Goal: Transaction & Acquisition: Purchase product/service

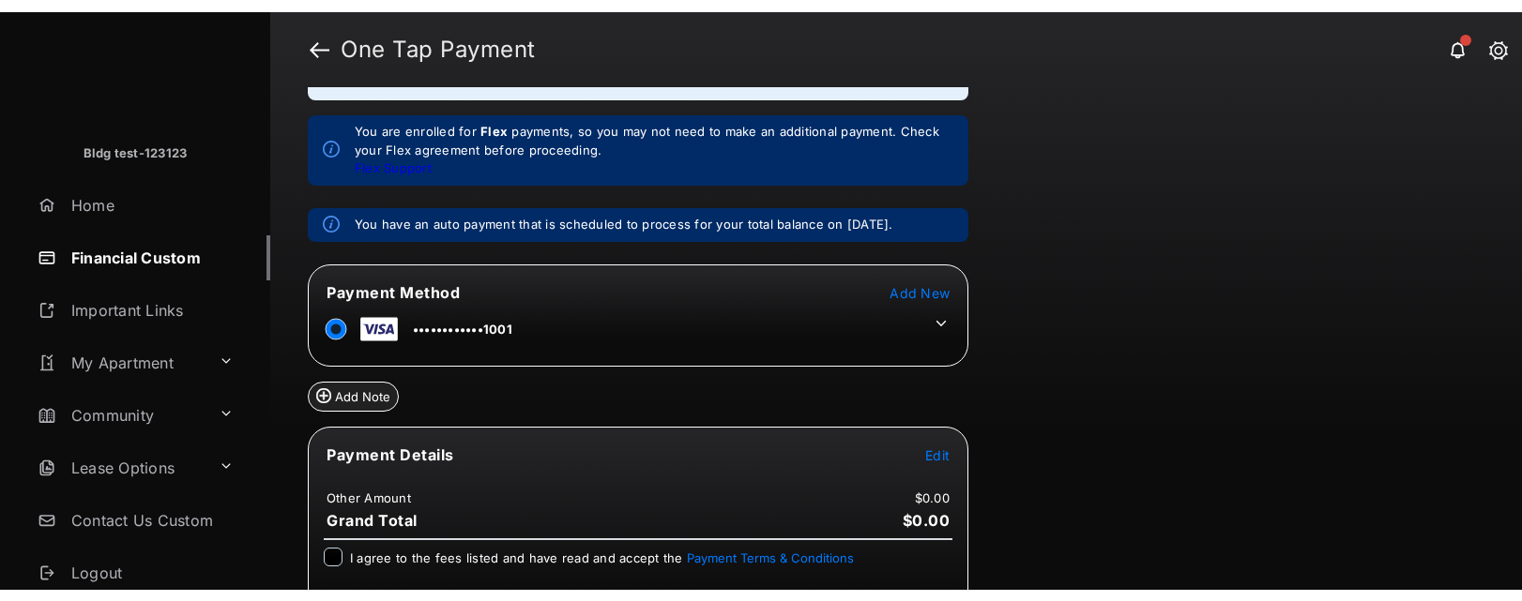
scroll to position [180, 0]
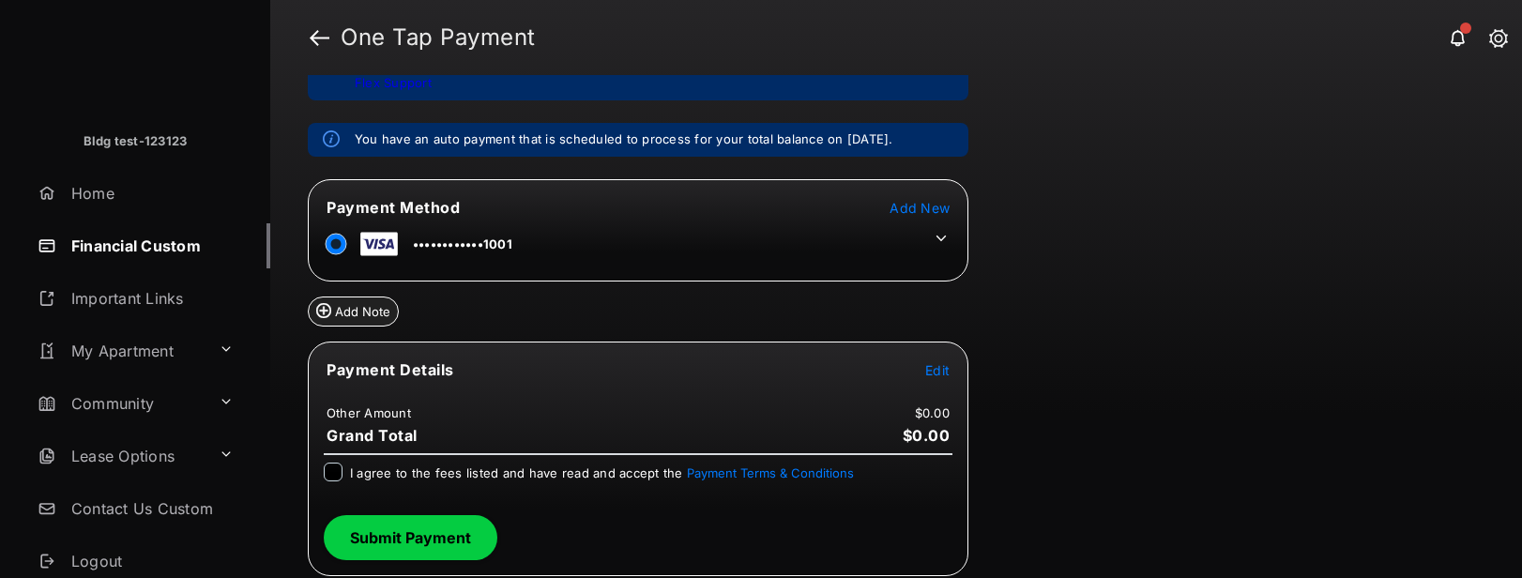
click at [941, 370] on span "Edit" at bounding box center [937, 370] width 24 height 16
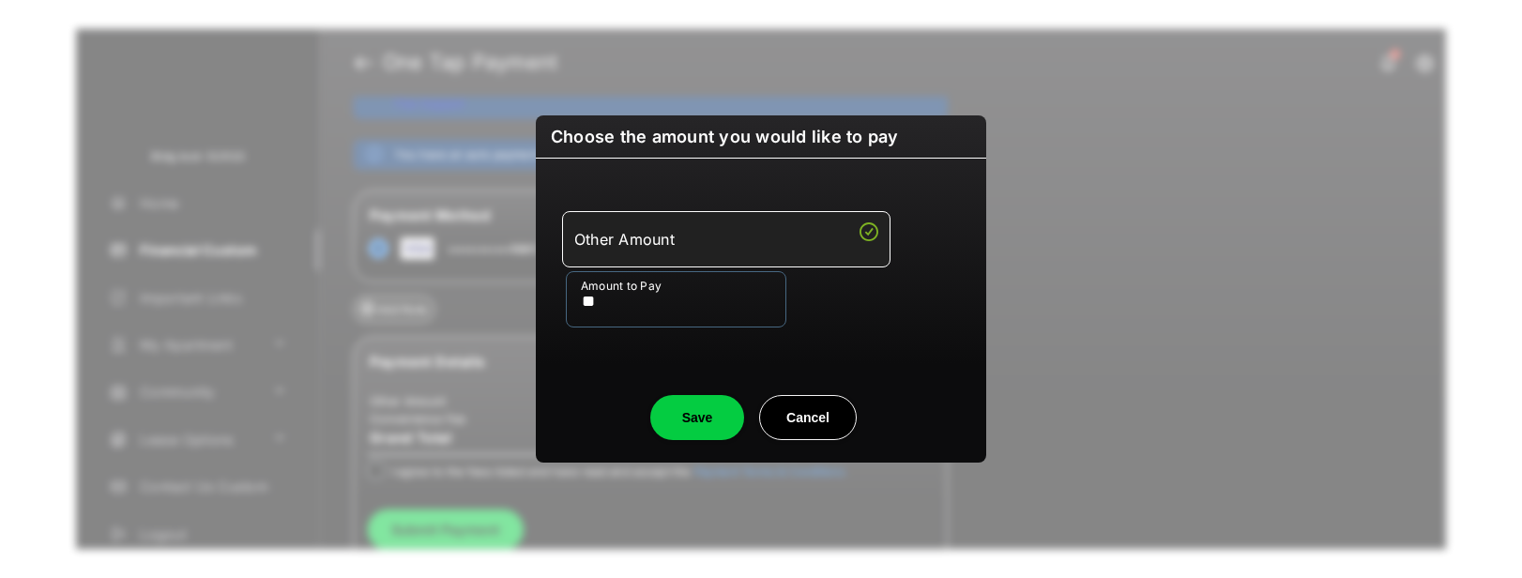
type input "**"
click at [684, 410] on button "Save" at bounding box center [697, 417] width 94 height 45
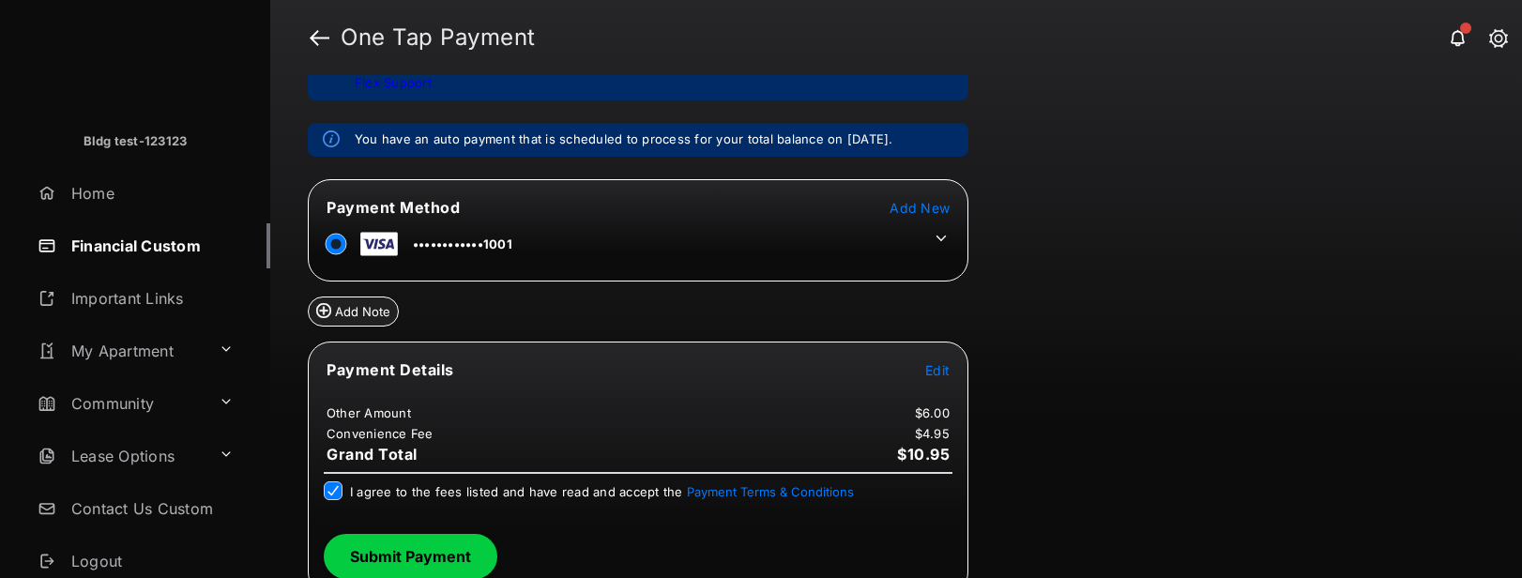
click at [431, 555] on button "Submit Payment" at bounding box center [411, 556] width 174 height 45
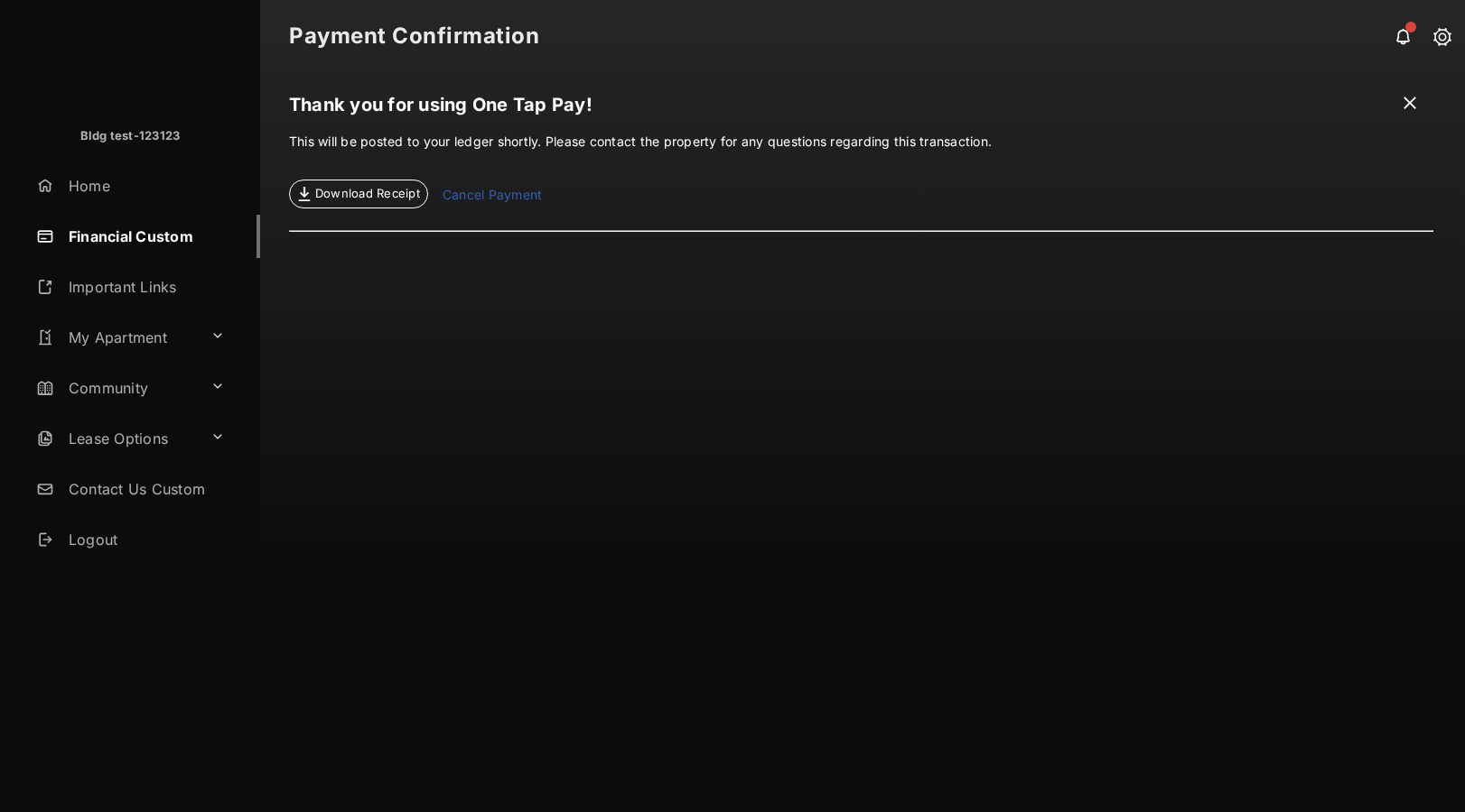
click at [1401, 107] on span at bounding box center [1409, 105] width 18 height 22
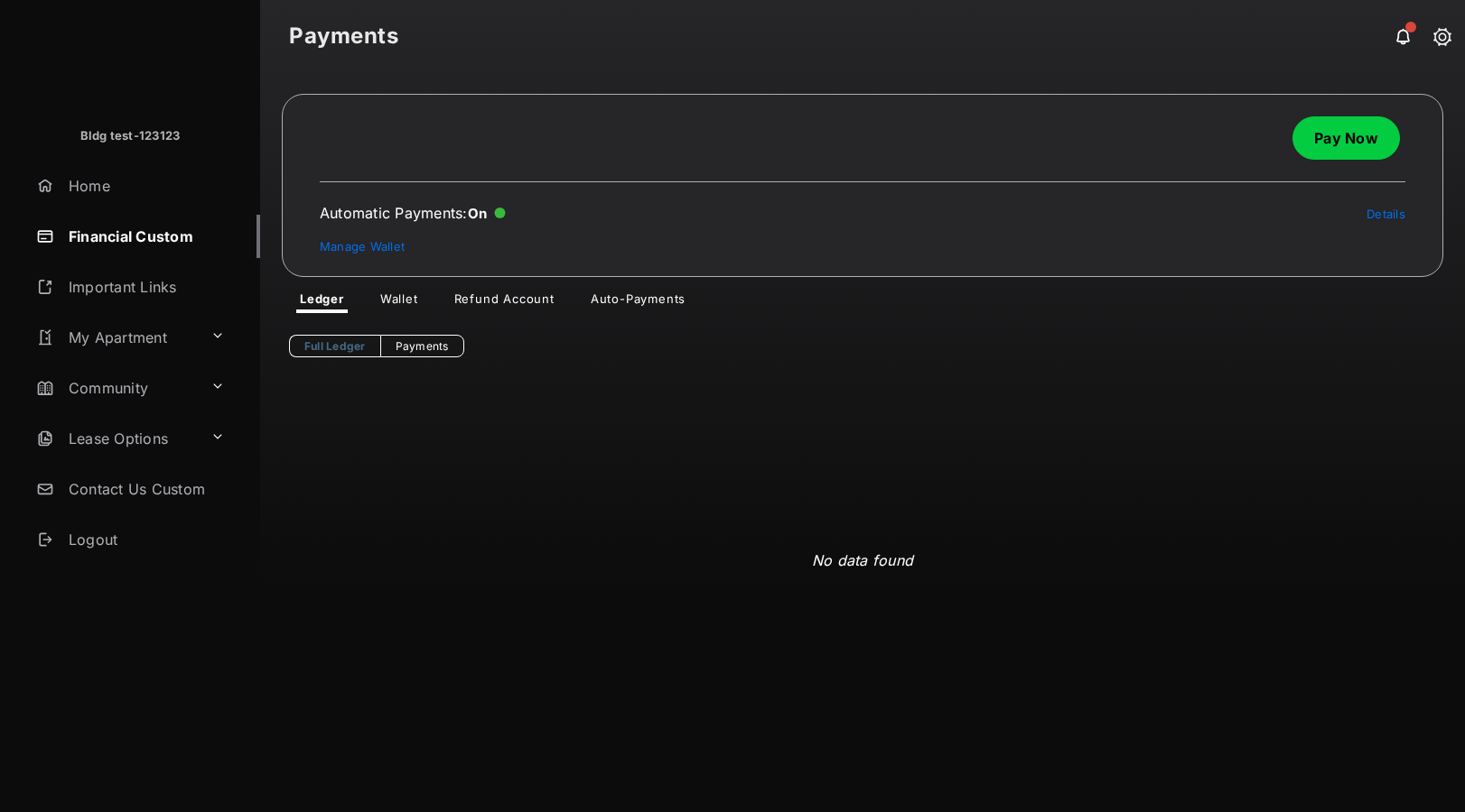
click at [622, 608] on div "No data found" at bounding box center [862, 561] width 1147 height 406
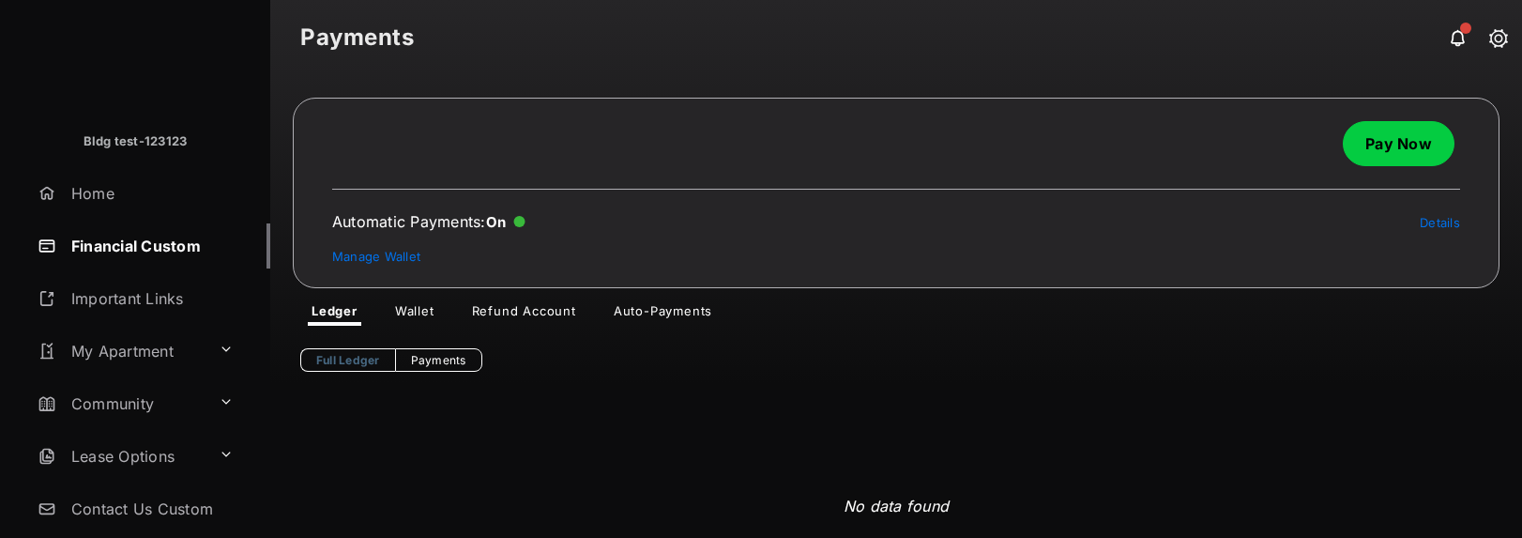
click at [1377, 142] on link "Pay Now" at bounding box center [1399, 143] width 112 height 45
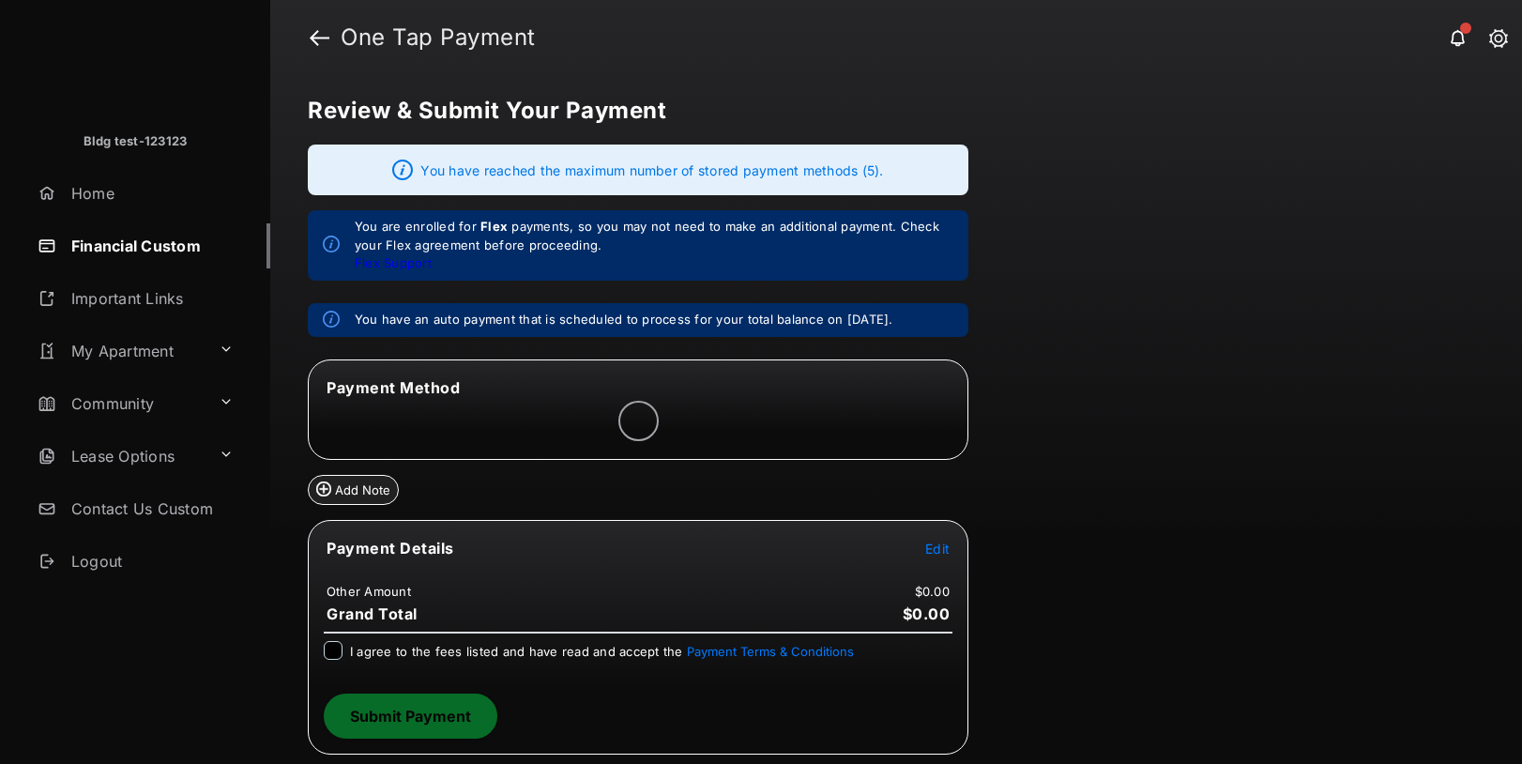
click at [1359, 763] on div "Review & Submit Your Payment You have reached the maximum number of stored paym…" at bounding box center [896, 419] width 1252 height 689
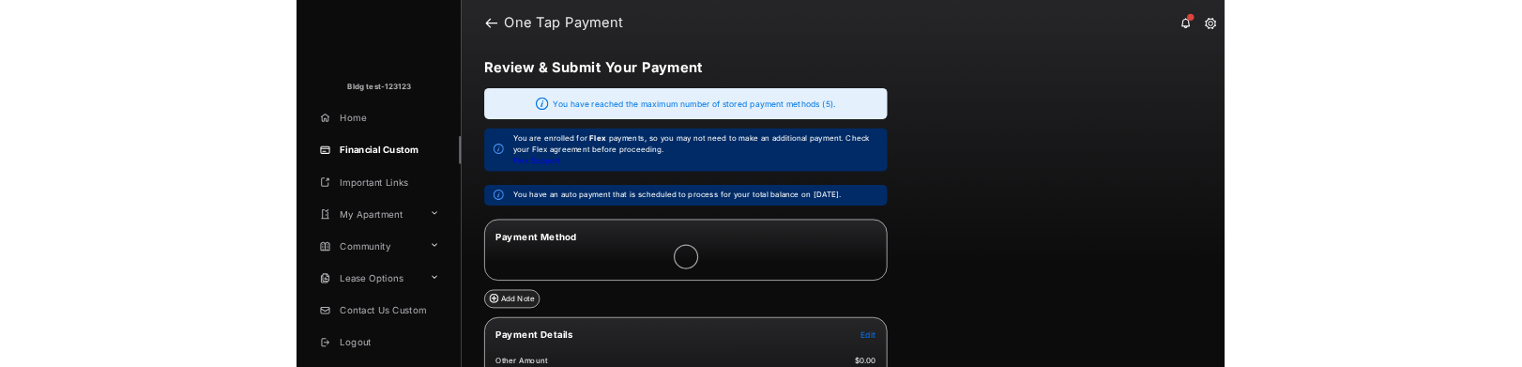
scroll to position [155, 0]
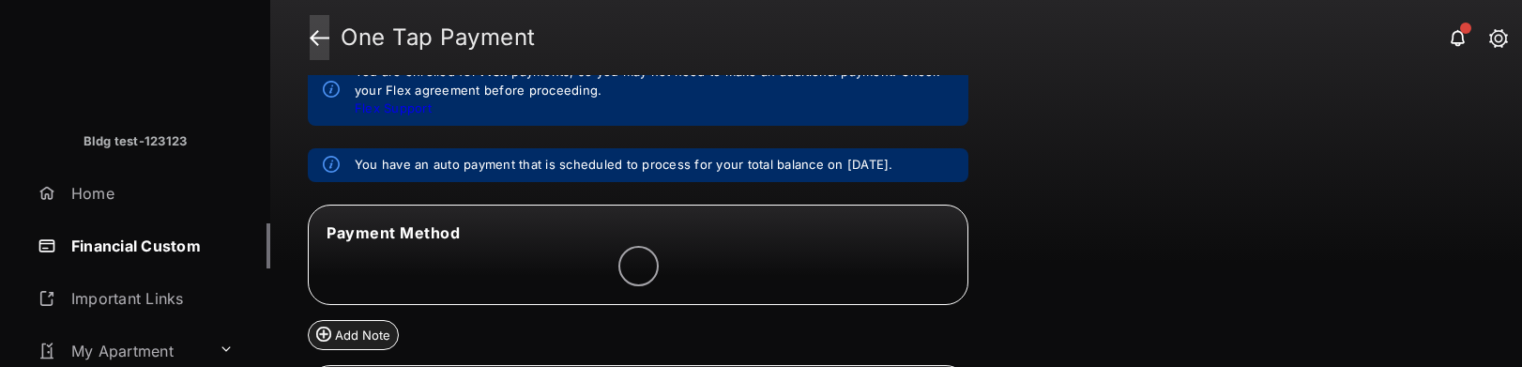
click at [322, 43] on link at bounding box center [320, 37] width 20 height 45
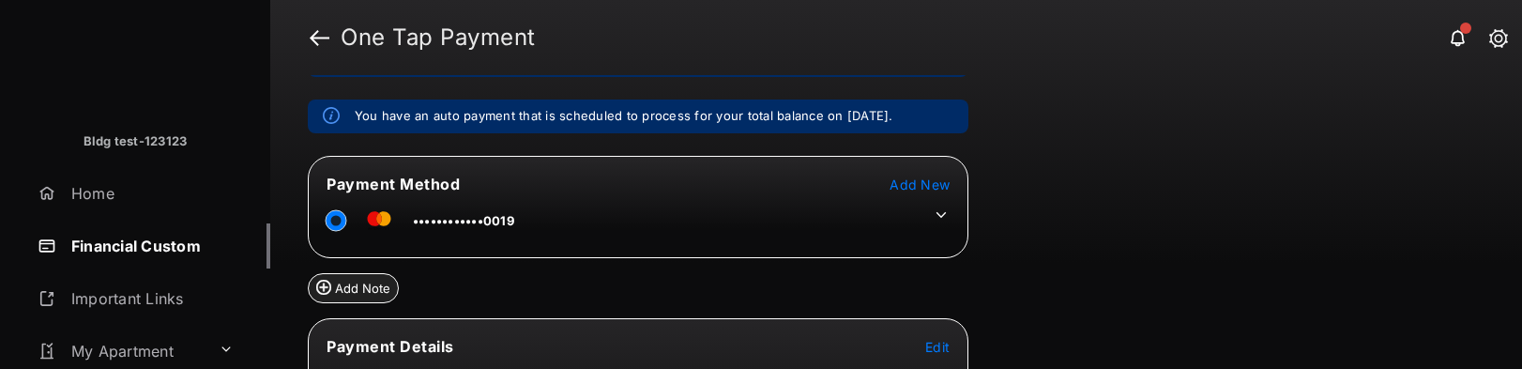
scroll to position [302, 0]
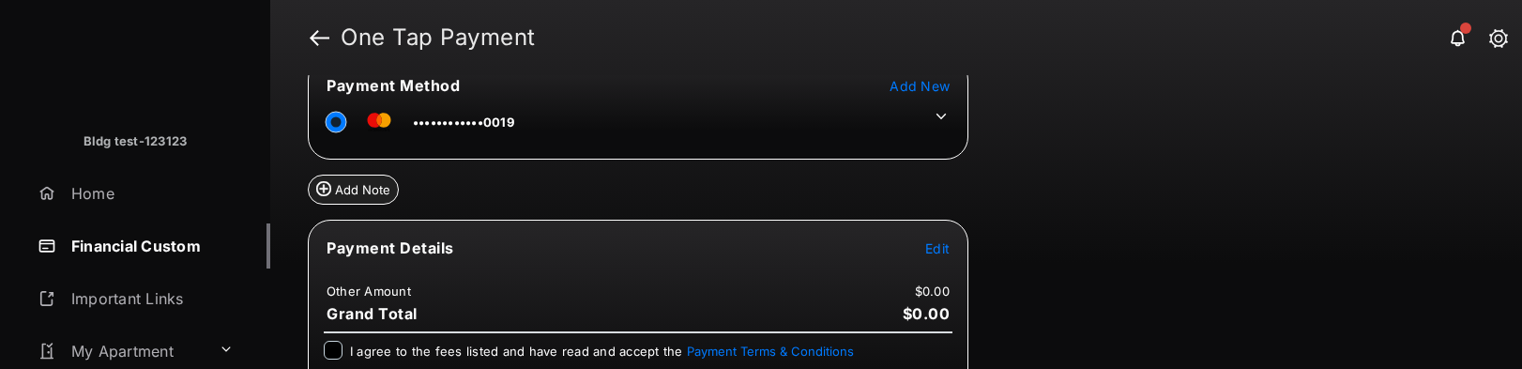
click at [937, 255] on span "Edit" at bounding box center [937, 248] width 24 height 16
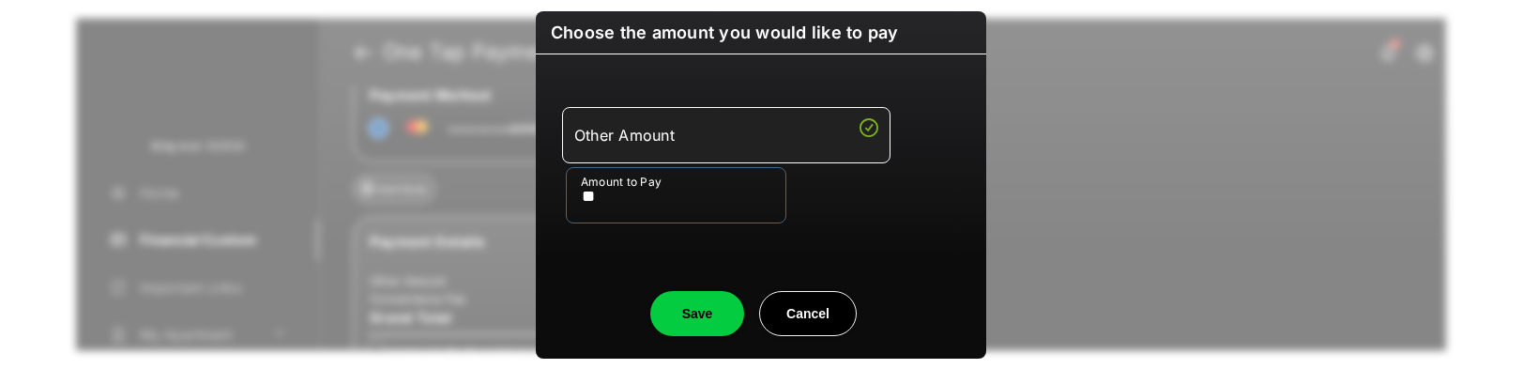
type input "**"
click at [686, 314] on button "Save" at bounding box center [697, 313] width 94 height 45
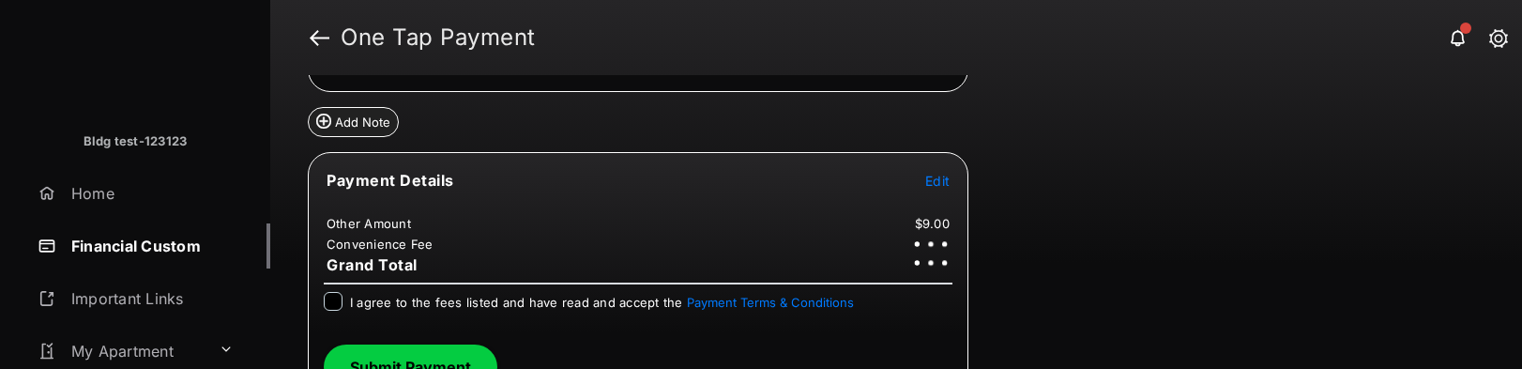
scroll to position [408, 0]
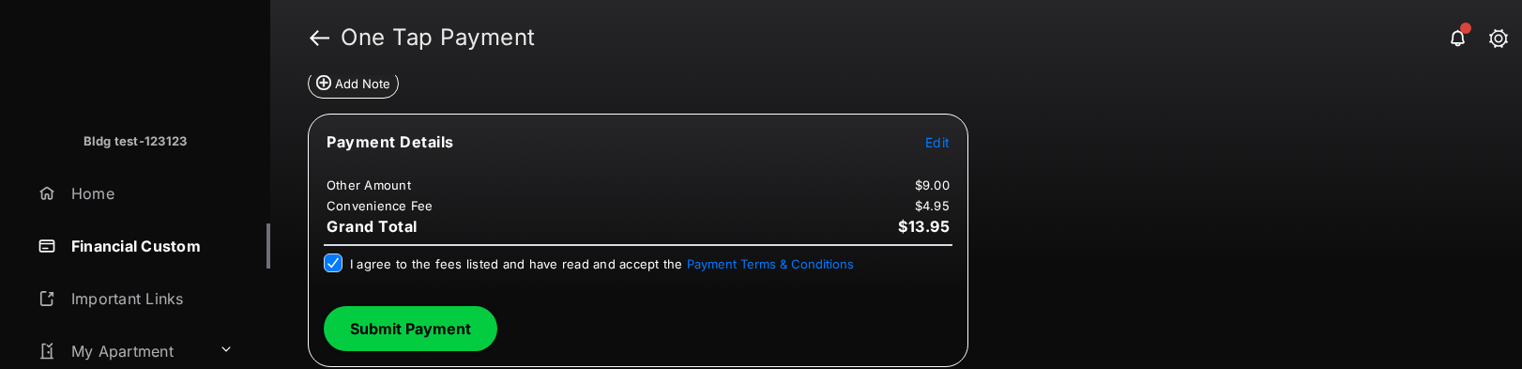
click at [390, 332] on button "Submit Payment" at bounding box center [411, 328] width 174 height 45
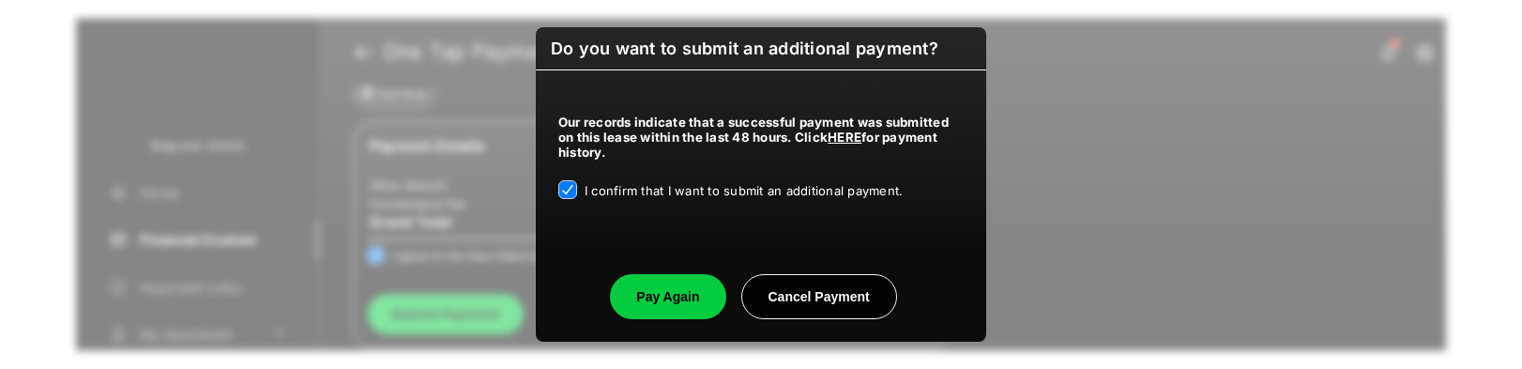
click at [642, 283] on button "Pay Again" at bounding box center [667, 296] width 115 height 45
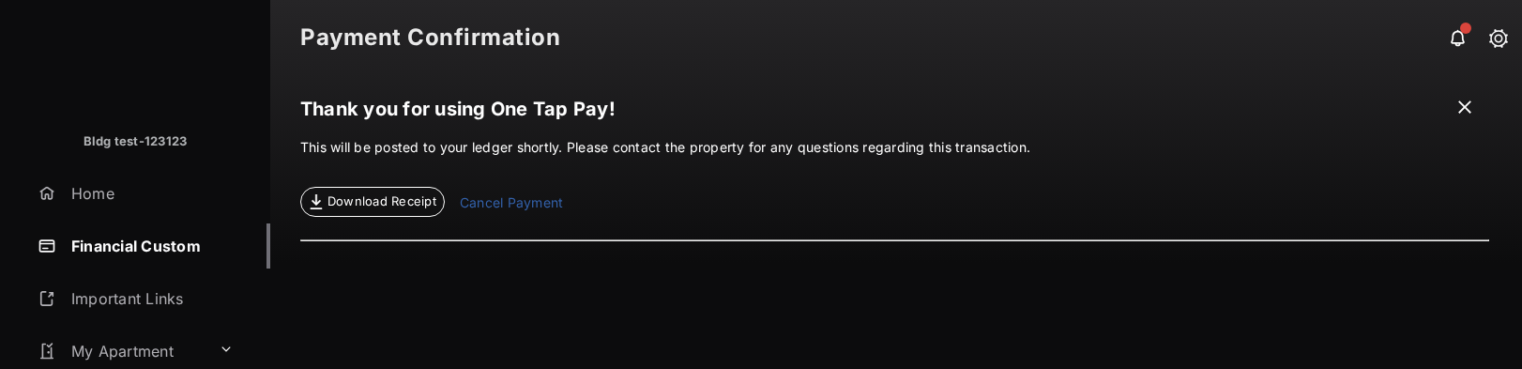
click at [1455, 99] on span at bounding box center [1464, 109] width 19 height 23
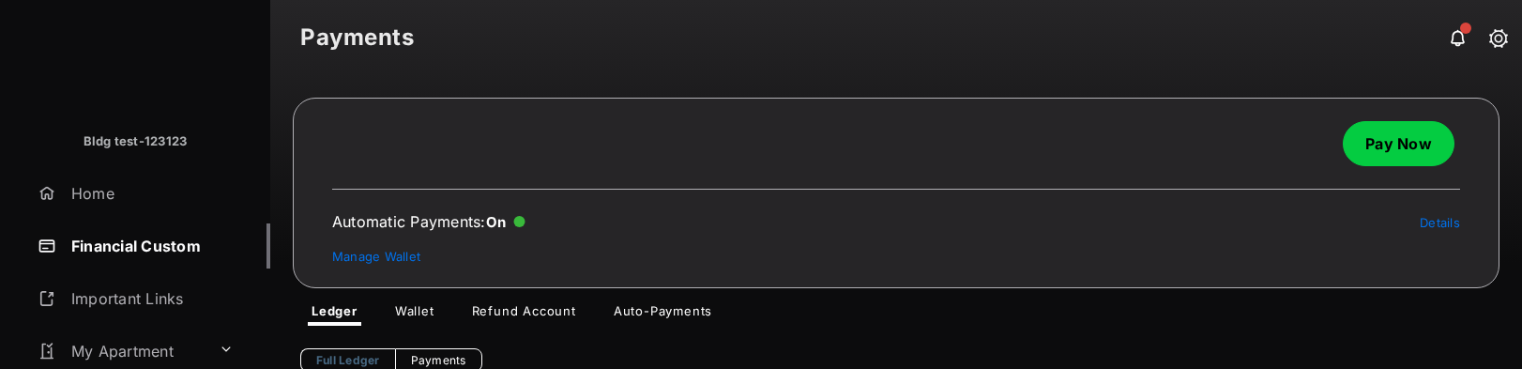
click at [1432, 146] on link "Pay Now" at bounding box center [1399, 143] width 112 height 45
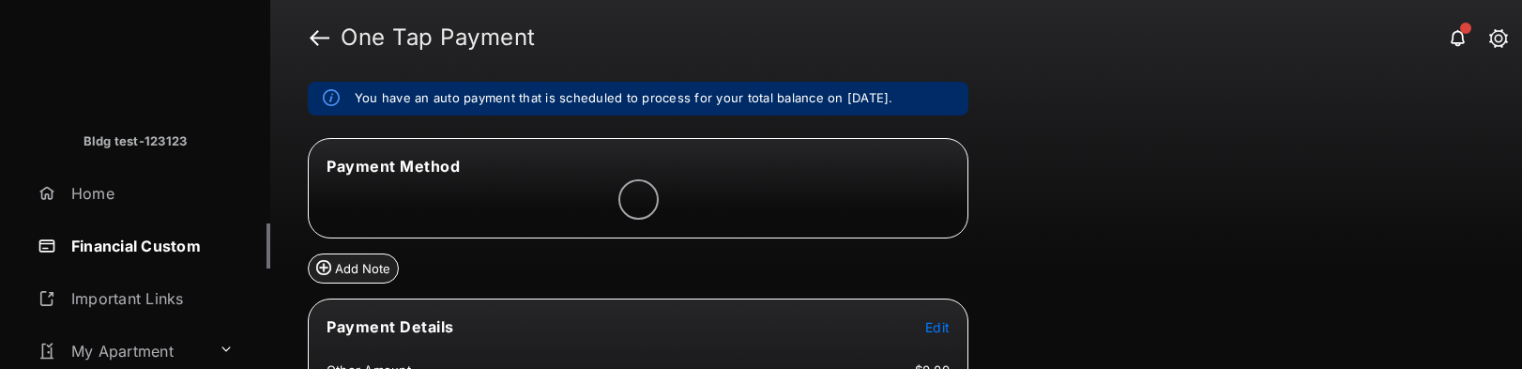
scroll to position [317, 0]
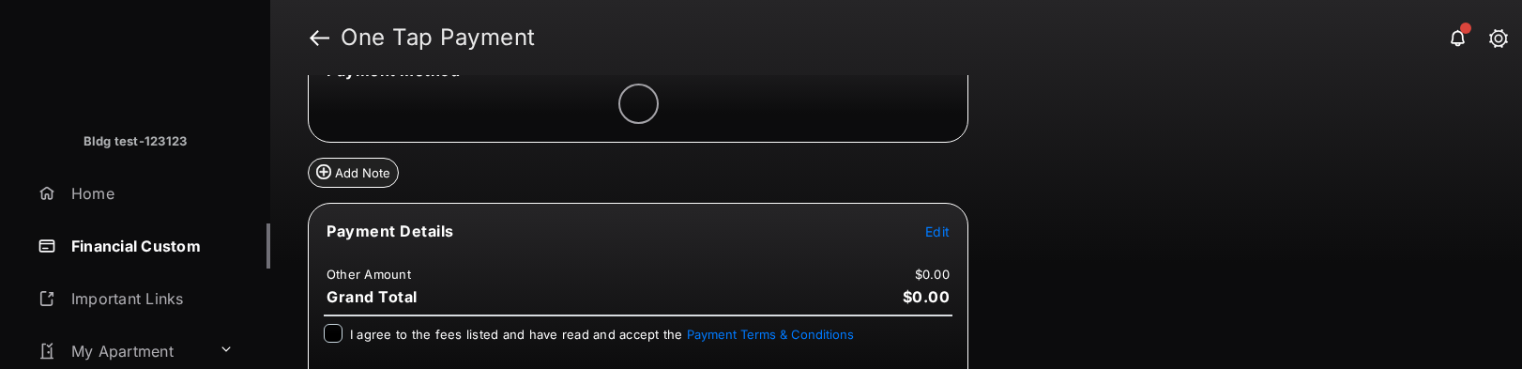
click at [927, 236] on span "Edit" at bounding box center [937, 231] width 24 height 16
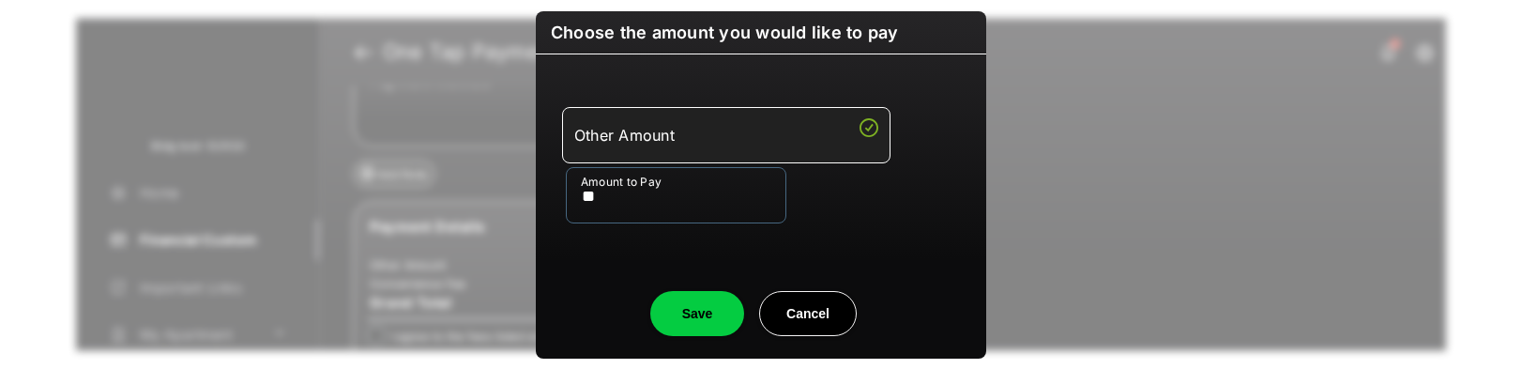
type input "**"
click at [686, 320] on button "Save" at bounding box center [697, 313] width 94 height 45
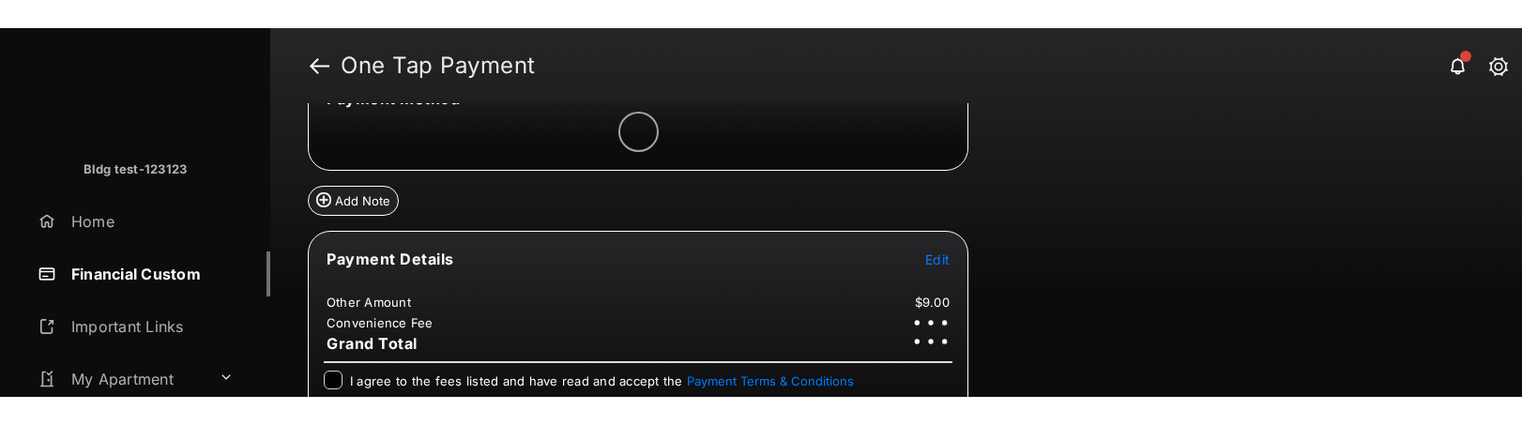
scroll to position [342, 0]
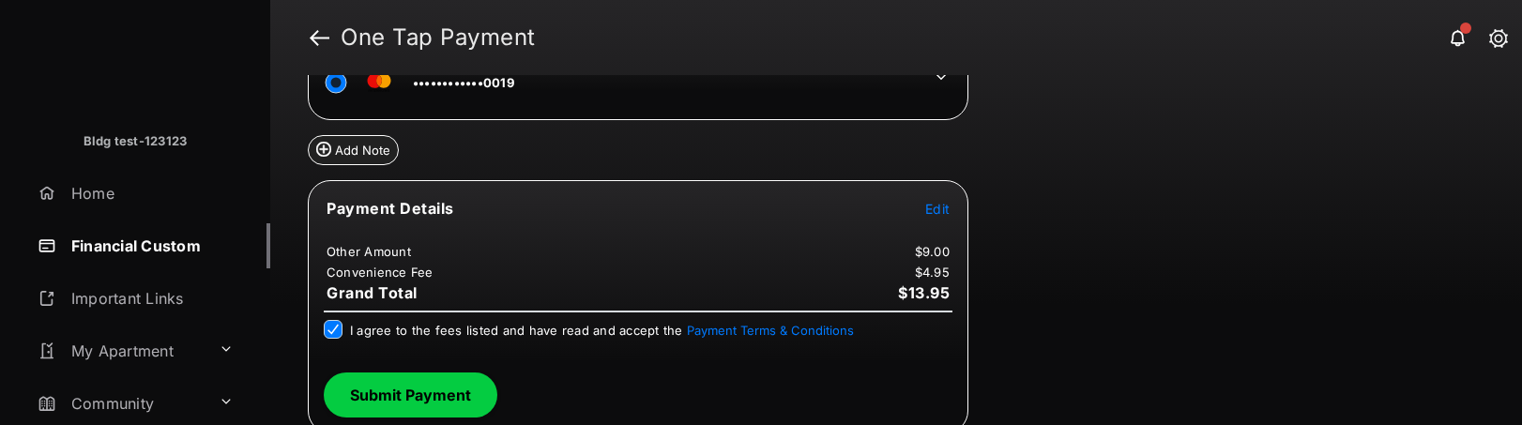
click at [413, 368] on button "Submit Payment" at bounding box center [411, 394] width 174 height 45
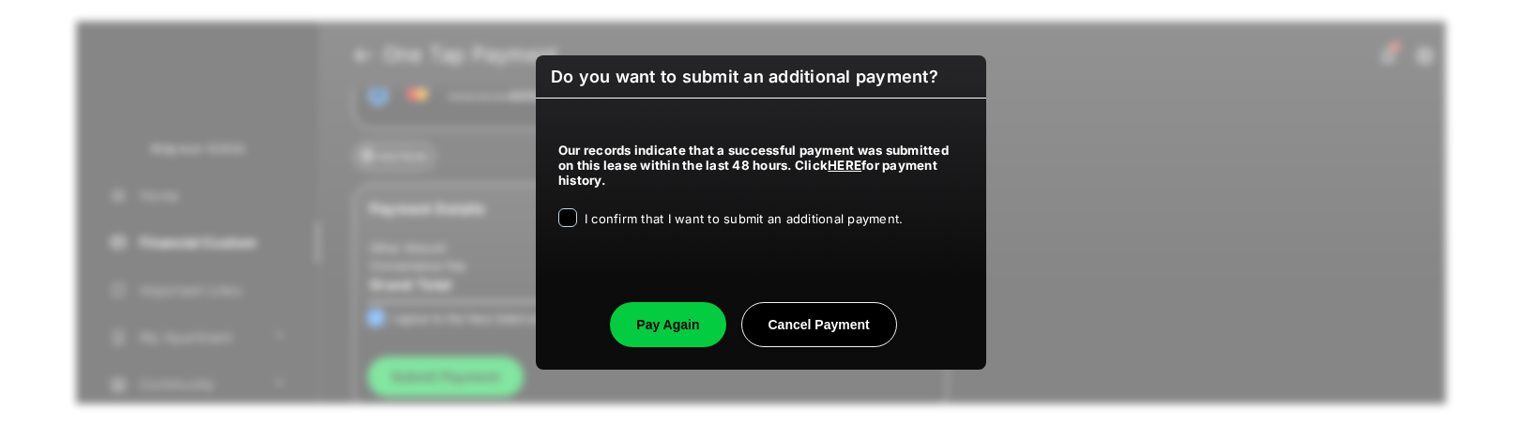
click at [548, 215] on div "Our records indicate that a successful payment was submitted on this lease with…" at bounding box center [761, 181] width 450 height 165
click at [577, 217] on div "I confirm that I want to submit an additional payment." at bounding box center [760, 219] width 405 height 23
click at [647, 325] on button "Pay Again" at bounding box center [667, 324] width 115 height 45
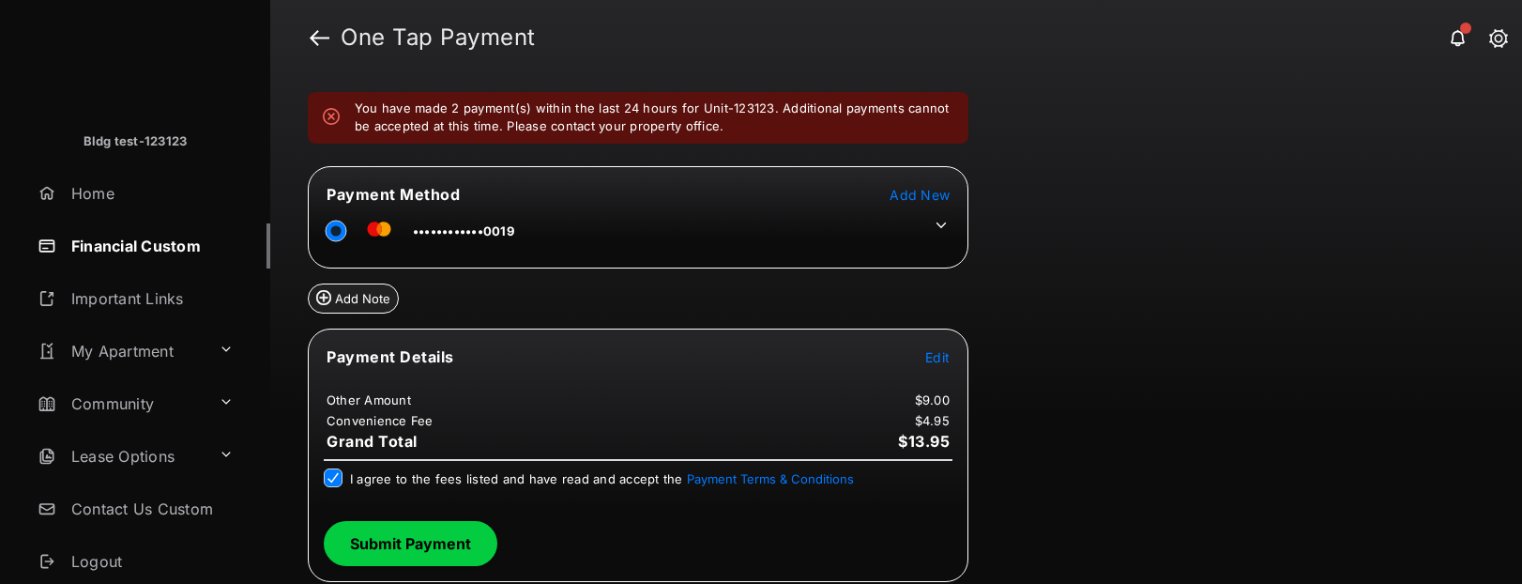
scroll to position [267, 0]
click at [1079, 169] on div "Review & Submit Your Payment You have reached the maximum number of stored paym…" at bounding box center [896, 329] width 1252 height 509
